Goal: Information Seeking & Learning: Learn about a topic

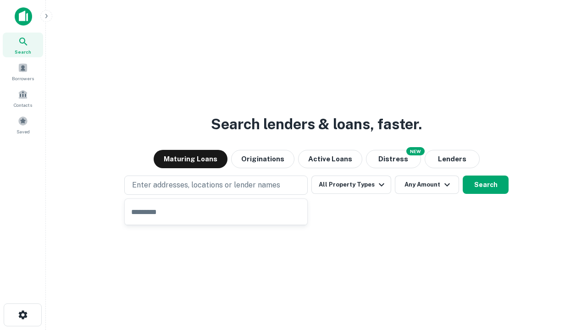
type input "**********"
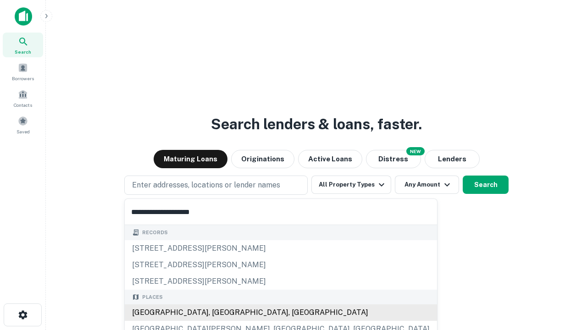
click at [219, 313] on div "[GEOGRAPHIC_DATA], [GEOGRAPHIC_DATA], [GEOGRAPHIC_DATA]" at bounding box center [281, 312] width 312 height 17
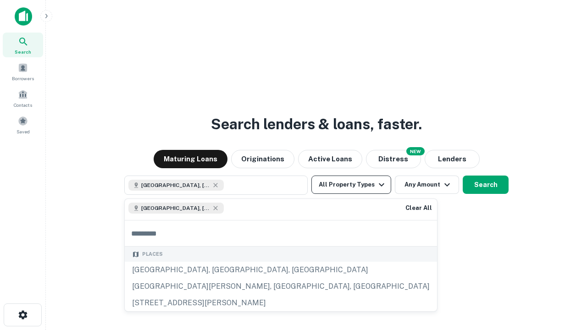
click at [351, 185] on button "All Property Types" at bounding box center [351, 185] width 80 height 18
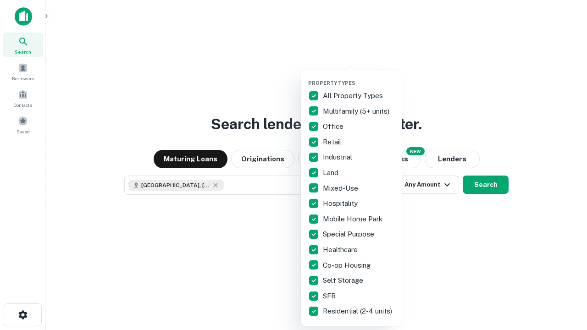
click at [359, 77] on button "button" at bounding box center [358, 77] width 101 height 0
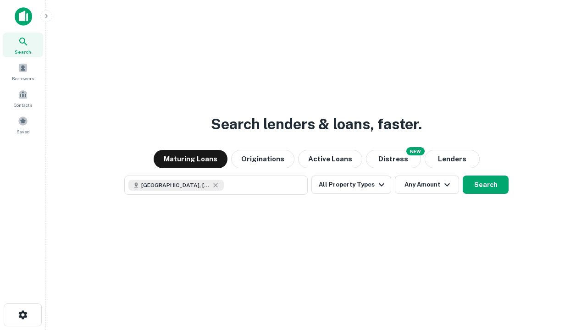
scroll to position [15, 0]
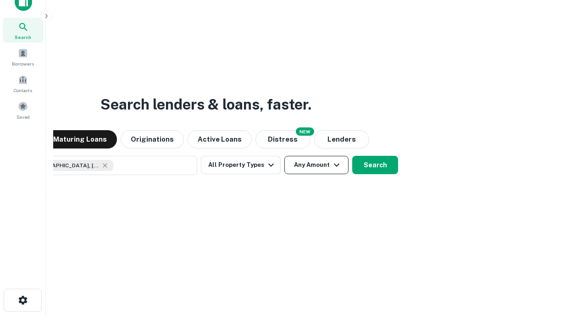
click at [284, 156] on button "Any Amount" at bounding box center [316, 165] width 64 height 18
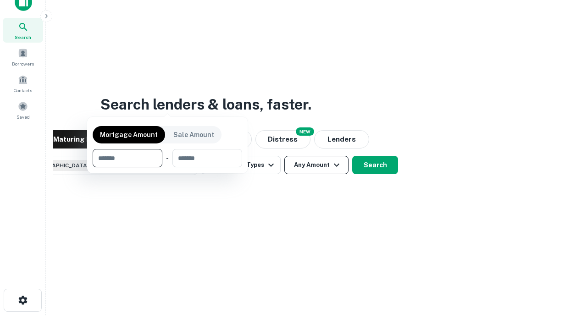
scroll to position [66, 260]
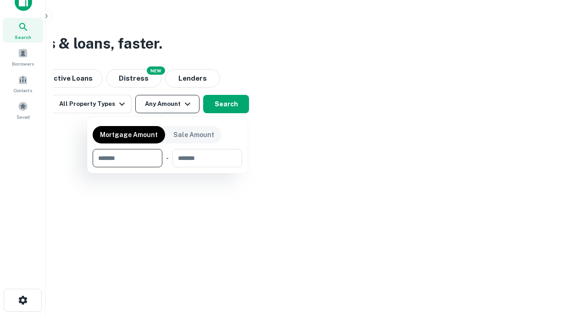
type input "*******"
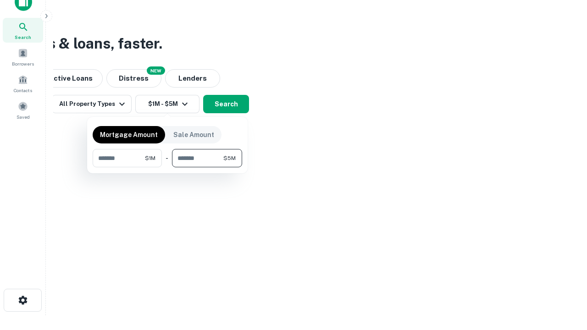
type input "*******"
click at [167, 167] on button "button" at bounding box center [167, 167] width 149 height 0
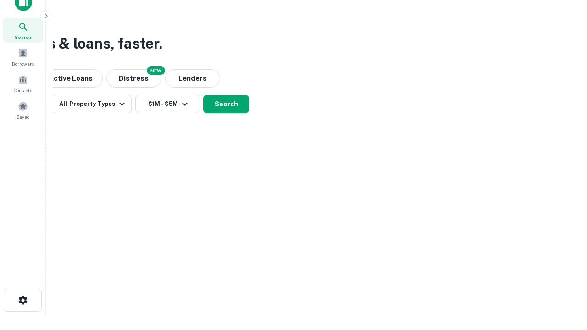
scroll to position [15, 0]
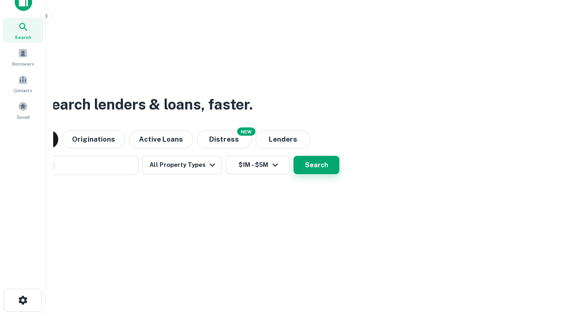
click at [293, 156] on button "Search" at bounding box center [316, 165] width 46 height 18
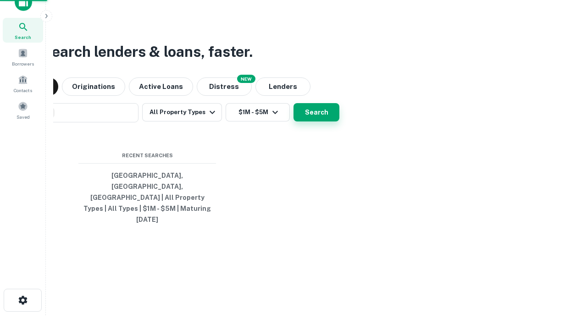
scroll to position [24, 260]
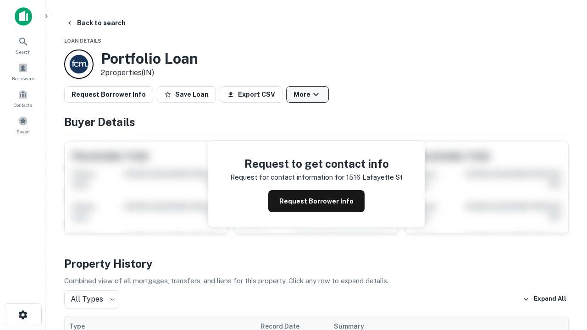
click at [307, 94] on button "More" at bounding box center [307, 94] width 43 height 17
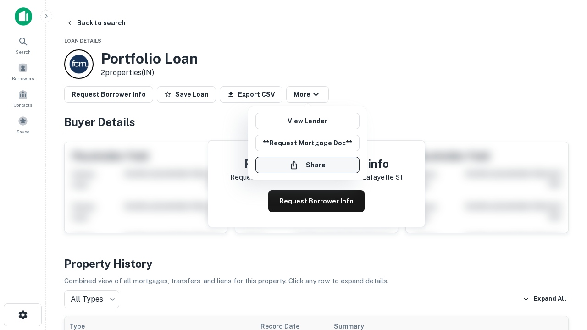
click at [307, 165] on button "Share" at bounding box center [307, 165] width 104 height 17
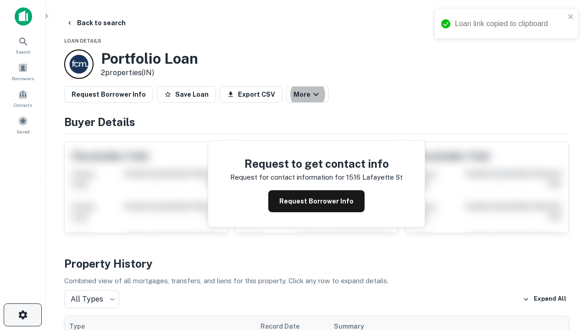
click at [22, 315] on icon "button" at bounding box center [22, 315] width 11 height 11
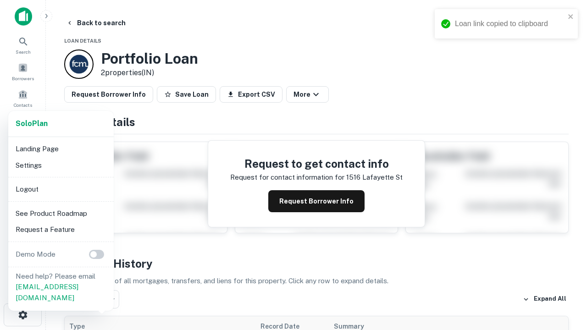
click at [61, 189] on li "Logout" at bounding box center [61, 189] width 98 height 17
